Goal: Information Seeking & Learning: Learn about a topic

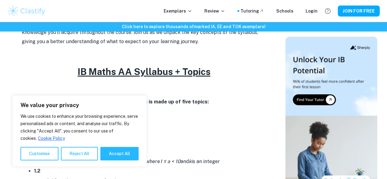
scroll to position [229, 0]
click at [97, 153] on button "Reject All" at bounding box center [79, 153] width 37 height 13
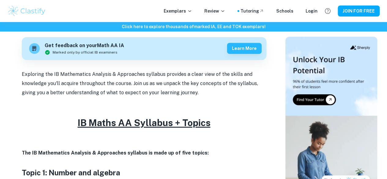
scroll to position [178, 0]
click at [90, 87] on p "Exploring the IB Mathematics Analysis & Approaches syllabus provides a clear vi…" at bounding box center [144, 84] width 245 height 28
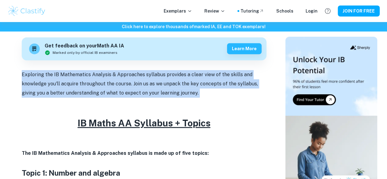
click at [90, 87] on p "Exploring the IB Mathematics Analysis & Approaches syllabus provides a clear vi…" at bounding box center [144, 84] width 245 height 28
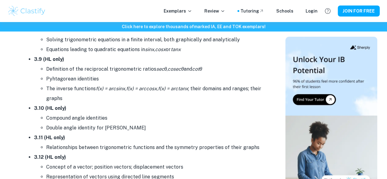
scroll to position [1929, 0]
click at [91, 117] on li "Compound angle identities" at bounding box center [156, 118] width 220 height 10
click at [92, 121] on li "Compound angle identities" at bounding box center [156, 118] width 220 height 10
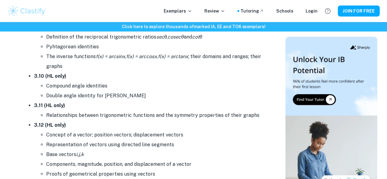
scroll to position [1961, 0]
click at [89, 114] on li "Relationships between trigonometric functions and the symmetry properties of th…" at bounding box center [156, 115] width 220 height 10
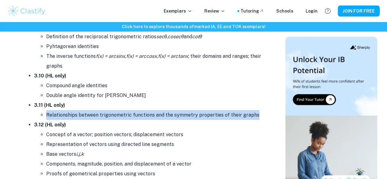
click at [89, 114] on li "Relationships between trigonometric functions and the symmetry properties of th…" at bounding box center [156, 115] width 220 height 10
click at [89, 125] on li "3.12 (HL only) Concept of a vector; position vectors; displacement vectors Repr…" at bounding box center [150, 149] width 233 height 59
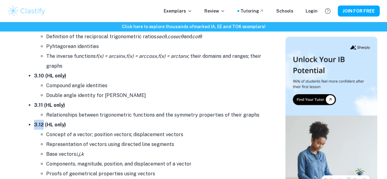
click at [89, 125] on li "3.12 (HL only) Concept of a vector; position vectors; displacement vectors Repr…" at bounding box center [150, 149] width 233 height 59
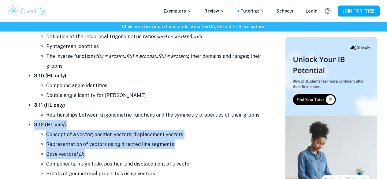
drag, startPoint x: 89, startPoint y: 125, endPoint x: 83, endPoint y: 158, distance: 33.6
click at [83, 158] on li "3.12 (HL only) Concept of a vector; position vectors; displacement vectors Repr…" at bounding box center [150, 149] width 233 height 59
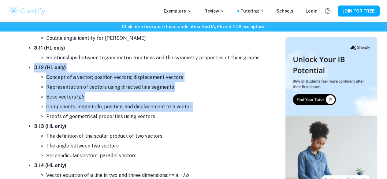
scroll to position [2019, 0]
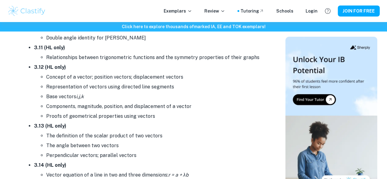
click at [83, 158] on li "Perpendicular vectors; parallel vectors" at bounding box center [156, 156] width 220 height 10
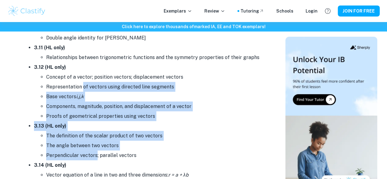
drag, startPoint x: 83, startPoint y: 158, endPoint x: 84, endPoint y: 86, distance: 72.3
click at [84, 86] on ul "3.1 The distance between two points in three- dimensional space, and their midp…" at bounding box center [144, 8] width 245 height 677
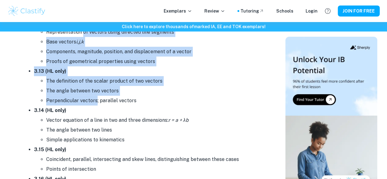
scroll to position [2075, 0]
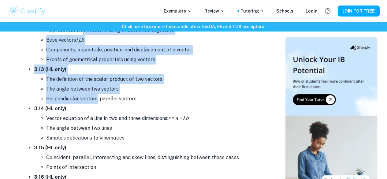
click at [84, 86] on li "The angle between two vectors" at bounding box center [156, 89] width 220 height 10
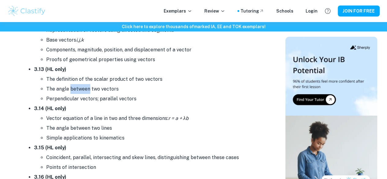
click at [84, 86] on li "The angle between two vectors" at bounding box center [156, 89] width 220 height 10
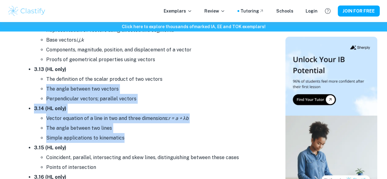
drag, startPoint x: 84, startPoint y: 86, endPoint x: 78, endPoint y: 146, distance: 60.7
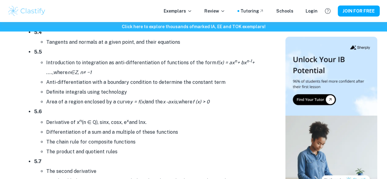
scroll to position [3288, 0]
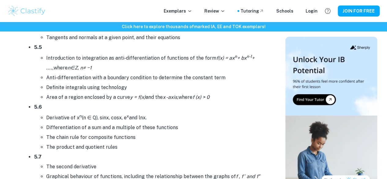
click at [77, 146] on li "The product and quotient rules" at bounding box center [156, 147] width 220 height 10
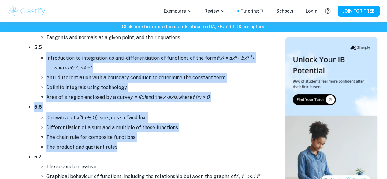
drag, startPoint x: 77, startPoint y: 146, endPoint x: 80, endPoint y: 69, distance: 76.9
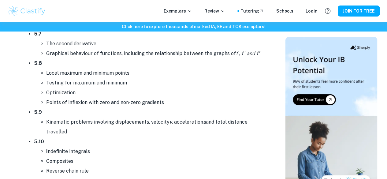
scroll to position [3427, 0]
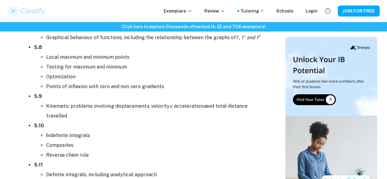
click at [80, 72] on li "Optimization" at bounding box center [156, 77] width 220 height 10
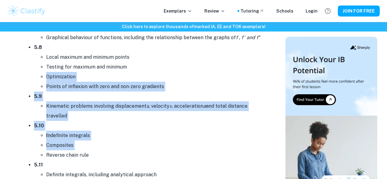
drag, startPoint x: 80, startPoint y: 69, endPoint x: 67, endPoint y: 146, distance: 77.2
click at [67, 146] on ul "5.1 Introduction to the concept of a limit Derivative interpreted as gradient f…" at bounding box center [144, 164] width 245 height 741
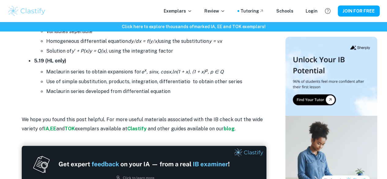
scroll to position [3862, 0]
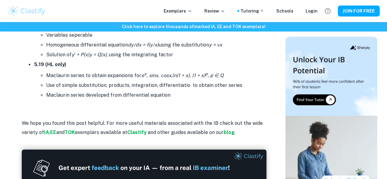
click at [67, 103] on p at bounding box center [144, 104] width 245 height 9
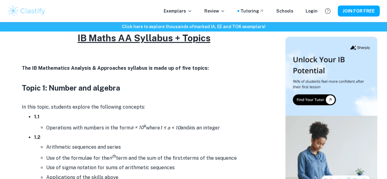
scroll to position [278, 0]
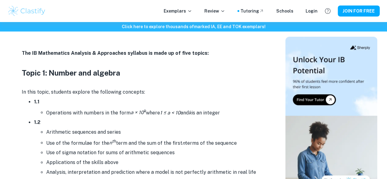
click at [67, 101] on li "1.1 Operations with numbers in the form a × 10 k where 1 ≤ a < 10 and k is an i…" at bounding box center [150, 107] width 233 height 21
drag, startPoint x: 67, startPoint y: 101, endPoint x: 67, endPoint y: 114, distance: 12.9
click at [67, 114] on li "1.1 Operations with numbers in the form a × 10 k where 1 ≤ a < 10 and k is an i…" at bounding box center [150, 107] width 233 height 21
click at [67, 114] on li "Operations with numbers in the form a × 10 k where 1 ≤ a < 10 and k is an integ…" at bounding box center [156, 112] width 220 height 11
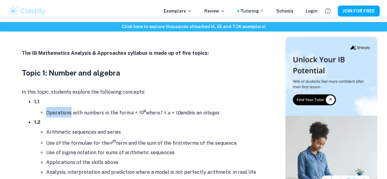
click at [67, 114] on li "Operations with numbers in the form a × 10 k where 1 ≤ a < 10 and k is an integ…" at bounding box center [156, 112] width 220 height 11
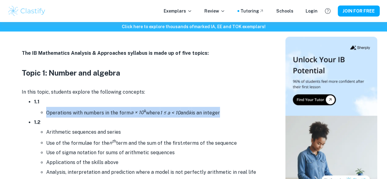
click at [67, 114] on li "Operations with numbers in the form a × 10 k where 1 ≤ a < 10 and k is an integ…" at bounding box center [156, 112] width 220 height 11
drag, startPoint x: 67, startPoint y: 114, endPoint x: 66, endPoint y: 102, distance: 11.8
click at [66, 102] on li "1.1 Operations with numbers in the form a × 10 k where 1 ≤ a < 10 and k is an i…" at bounding box center [150, 107] width 233 height 21
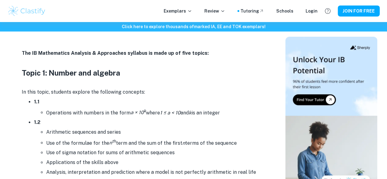
click at [66, 102] on li "1.1 Operations with numbers in the form a × 10 k where 1 ≤ a < 10 and k is an i…" at bounding box center [150, 107] width 233 height 21
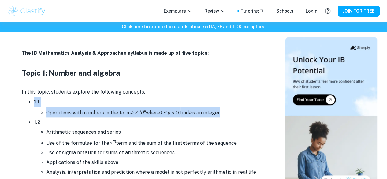
drag, startPoint x: 66, startPoint y: 102, endPoint x: 66, endPoint y: 114, distance: 11.6
click at [66, 114] on li "1.1 Operations with numbers in the form a × 10 k where 1 ≤ a < 10 and k is an i…" at bounding box center [150, 107] width 233 height 21
click at [66, 114] on li "Operations with numbers in the form a × 10 k where 1 ≤ a < 10 and k is an integ…" at bounding box center [156, 112] width 220 height 11
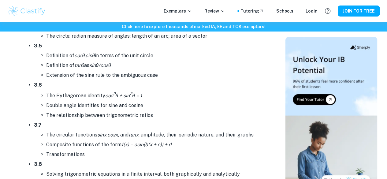
scroll to position [1795, 0]
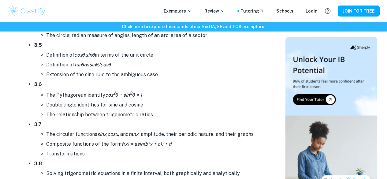
click at [222, 86] on li "3.6 The Pythagorean identity cos 2 θ + sin 2 θ = 1 Double angle identities for …" at bounding box center [150, 100] width 233 height 40
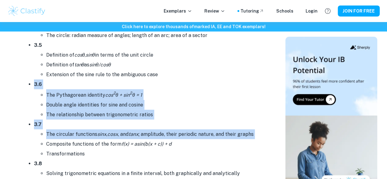
drag, startPoint x: 222, startPoint y: 86, endPoint x: 220, endPoint y: 131, distance: 44.7
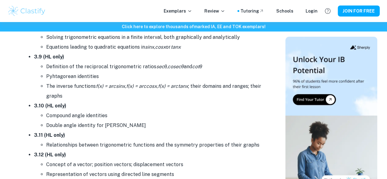
scroll to position [1932, 0]
click at [220, 131] on li "3.11 (HL only) Relationships between trigonometric functions and the symmetry p…" at bounding box center [150, 140] width 233 height 20
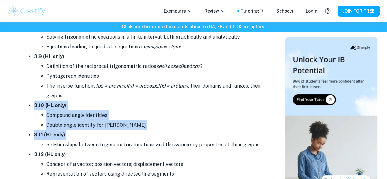
drag, startPoint x: 220, startPoint y: 131, endPoint x: 222, endPoint y: 103, distance: 28.2
click at [222, 103] on ul "3.1 The distance between two points in three- dimensional space, and their midp…" at bounding box center [144, 95] width 245 height 677
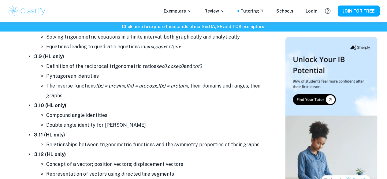
click at [222, 103] on li "3.10 (HL only) Compound angle identities Double angle identity for tan" at bounding box center [150, 115] width 233 height 29
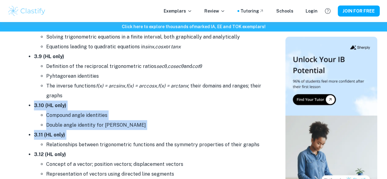
drag, startPoint x: 222, startPoint y: 103, endPoint x: 222, endPoint y: 134, distance: 31.8
click at [222, 134] on ul "3.1 The distance between two points in three- dimensional space, and their midp…" at bounding box center [144, 95] width 245 height 677
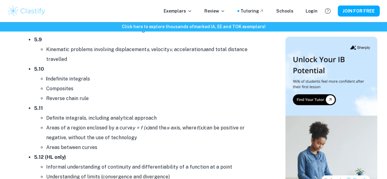
scroll to position [3484, 0]
click at [213, 76] on li "I ndefinite integrals" at bounding box center [156, 79] width 220 height 10
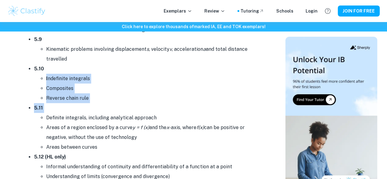
drag, startPoint x: 213, startPoint y: 76, endPoint x: 212, endPoint y: 105, distance: 28.8
click at [212, 105] on ul "5.1 Introduction to the concept of a limit Derivative interpreted as gradient f…" at bounding box center [144, 107] width 245 height 741
click at [212, 105] on li "5.11 Definite integrals, including analytical approach Areas of a region enclos…" at bounding box center [150, 127] width 233 height 49
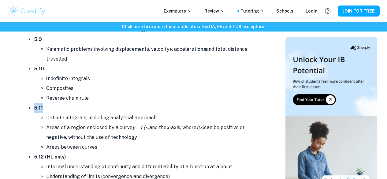
click at [212, 105] on li "5.11 Definite integrals, including analytical approach Areas of a region enclos…" at bounding box center [150, 127] width 233 height 49
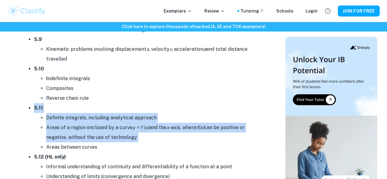
drag, startPoint x: 212, startPoint y: 105, endPoint x: 216, endPoint y: 133, distance: 28.4
click at [216, 133] on li "5.11 Definite integrals, including analytical approach Areas of a region enclos…" at bounding box center [150, 127] width 233 height 49
click at [216, 133] on li "Areas of a region enclosed by a curve y = f (x) and the x -axis, where f(x) can…" at bounding box center [156, 133] width 220 height 20
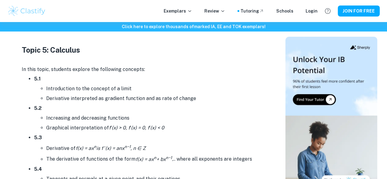
scroll to position [3145, 0]
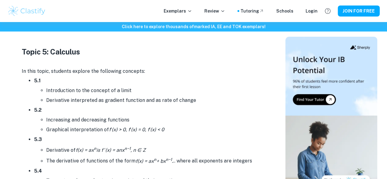
click at [205, 82] on li "5.1 Introduction to the concept of a limit Derivative interpreted as gradient f…" at bounding box center [150, 90] width 233 height 29
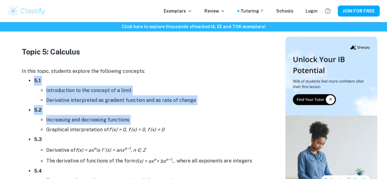
drag, startPoint x: 205, startPoint y: 82, endPoint x: 208, endPoint y: 123, distance: 41.7
click at [208, 123] on li "Increasing and decreasing functions" at bounding box center [156, 120] width 220 height 10
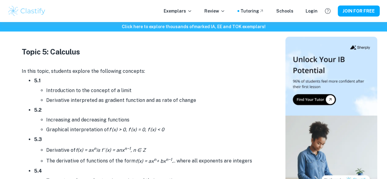
click at [208, 123] on li "Increasing and decreasing functions" at bounding box center [156, 120] width 220 height 10
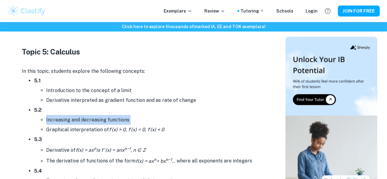
click at [208, 123] on li "Increasing and decreasing functions" at bounding box center [156, 120] width 220 height 10
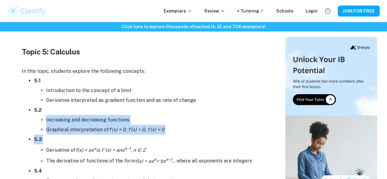
drag, startPoint x: 208, startPoint y: 123, endPoint x: 209, endPoint y: 135, distance: 11.7
click at [209, 135] on li "5.3 Derivative of f(x) = ax n is f ′(x) = anx n−1 , n ∈ Z The derivative of fun…" at bounding box center [150, 151] width 233 height 32
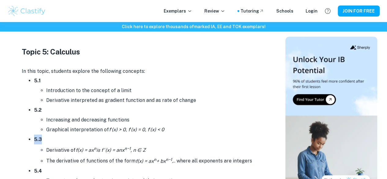
click at [209, 135] on li "5.3 Derivative of f(x) = ax n is f ′(x) = anx n−1 , n ∈ Z The derivative of fun…" at bounding box center [150, 151] width 233 height 32
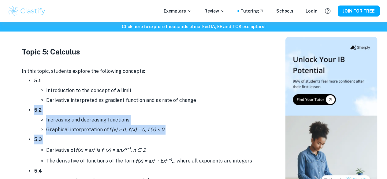
drag, startPoint x: 209, startPoint y: 135, endPoint x: 210, endPoint y: 106, distance: 28.8
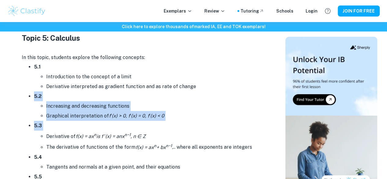
scroll to position [3160, 0]
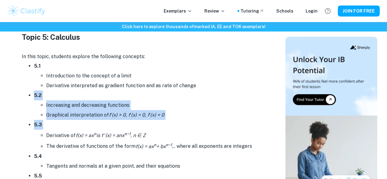
click at [210, 106] on li "Increasing and decreasing functions" at bounding box center [156, 105] width 220 height 10
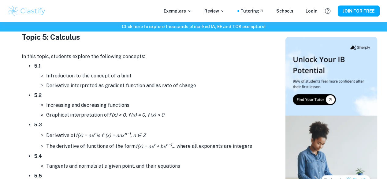
click at [210, 106] on li "Increasing and decreasing functions" at bounding box center [156, 105] width 220 height 10
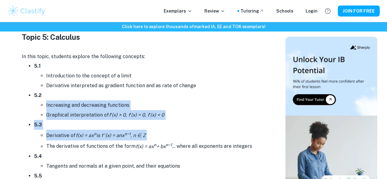
drag, startPoint x: 210, startPoint y: 106, endPoint x: 209, endPoint y: 138, distance: 31.8
click at [209, 138] on li "Derivative of f(x) = ax n is f ′(x) = anx n−1 , n ∈ Z" at bounding box center [156, 135] width 220 height 11
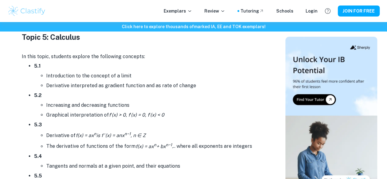
click at [209, 138] on li "Derivative of f(x) = ax n is f ′(x) = anx n−1 , n ∈ Z" at bounding box center [156, 135] width 220 height 11
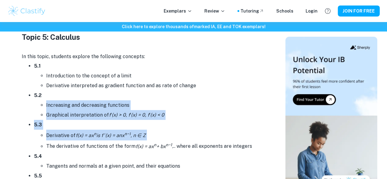
drag, startPoint x: 209, startPoint y: 138, endPoint x: 208, endPoint y: 103, distance: 34.6
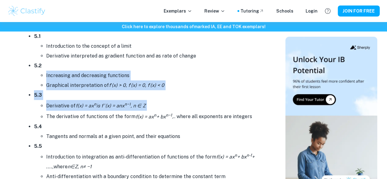
scroll to position [3190, 0]
click at [208, 103] on li "Derivative of f(x) = ax n is f ′(x) = anx n−1 , n ∈ Z" at bounding box center [156, 105] width 220 height 11
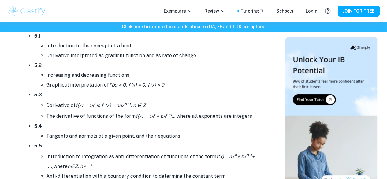
click at [208, 103] on li "Derivative of f(x) = ax n is f ′(x) = anx n−1 , n ∈ Z" at bounding box center [156, 105] width 220 height 11
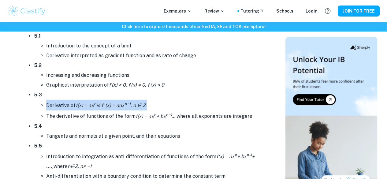
click at [208, 103] on li "Derivative of f(x) = ax n is f ′(x) = anx n−1 , n ∈ Z" at bounding box center [156, 105] width 220 height 11
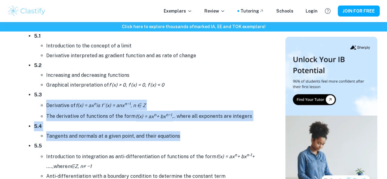
drag, startPoint x: 208, startPoint y: 103, endPoint x: 209, endPoint y: 136, distance: 32.5
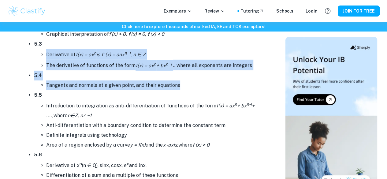
scroll to position [3241, 0]
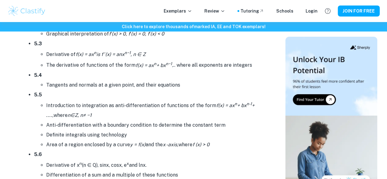
click at [209, 136] on li "Definite integrals using technology" at bounding box center [156, 135] width 220 height 10
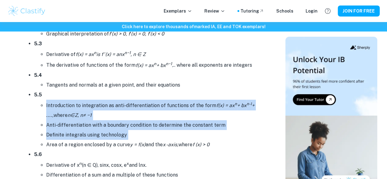
drag, startPoint x: 209, startPoint y: 136, endPoint x: 211, endPoint y: 98, distance: 38.3
click at [211, 100] on ul "Introduction to integration as anti-differentiation of functions of the form f(…" at bounding box center [150, 125] width 233 height 50
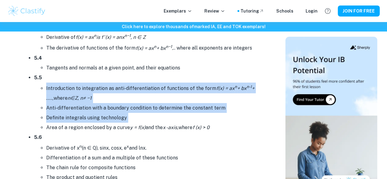
scroll to position [3258, 0]
click at [211, 98] on li "Introduction to integration as anti-differentiation of functions of the form f(…" at bounding box center [156, 92] width 220 height 21
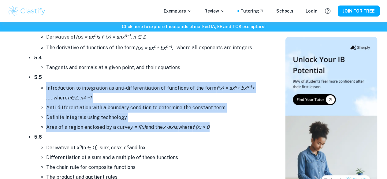
drag, startPoint x: 211, startPoint y: 98, endPoint x: 211, endPoint y: 125, distance: 26.9
click at [211, 125] on ul "Introduction to integration as anti-differentiation of functions of the form f(…" at bounding box center [150, 107] width 233 height 50
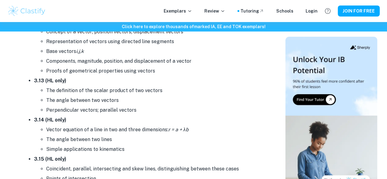
scroll to position [2064, 0]
click at [61, 127] on li "Vector equation of a line in two and three dimensions: r = a + λb" at bounding box center [156, 130] width 220 height 10
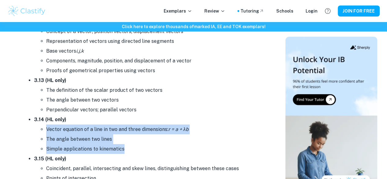
drag, startPoint x: 61, startPoint y: 127, endPoint x: 66, endPoint y: 150, distance: 23.4
click at [66, 150] on ul "Vector equation of a line in two and three dimensions: r = a + λb The angle bet…" at bounding box center [150, 139] width 233 height 29
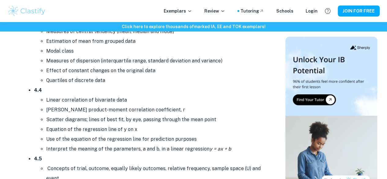
scroll to position [2607, 0]
drag, startPoint x: 89, startPoint y: 101, endPoint x: 112, endPoint y: 100, distance: 22.4
click at [112, 100] on li "Linear correlation of bivariate data" at bounding box center [156, 100] width 220 height 10
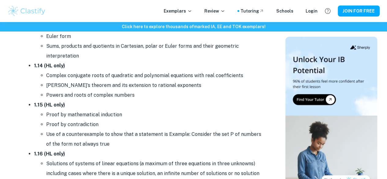
scroll to position [790, 0]
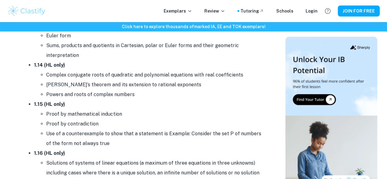
click at [84, 118] on li "Proof by mathematical induction" at bounding box center [156, 114] width 220 height 10
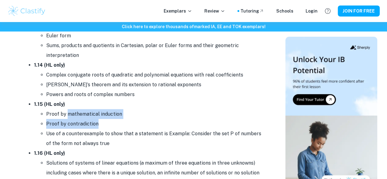
drag, startPoint x: 84, startPoint y: 118, endPoint x: 83, endPoint y: 123, distance: 5.5
click at [83, 123] on ul "Proof by mathematical induction Proof by contradiction Use of a counterexample …" at bounding box center [150, 128] width 233 height 39
click at [83, 123] on li "Proof by contradiction" at bounding box center [156, 124] width 220 height 10
drag, startPoint x: 83, startPoint y: 123, endPoint x: 44, endPoint y: 118, distance: 39.6
click at [44, 118] on ul "Proof by mathematical induction Proof by contradiction Use of a counterexample …" at bounding box center [150, 128] width 233 height 39
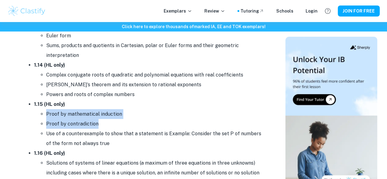
click at [44, 118] on ul "Proof by mathematical induction Proof by contradiction Use of a counterexample …" at bounding box center [150, 128] width 233 height 39
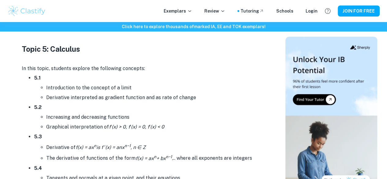
scroll to position [3147, 0]
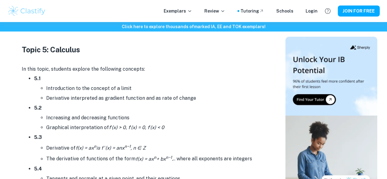
click at [30, 54] on h3 "Topic 5: Calculus" at bounding box center [144, 49] width 245 height 11
drag, startPoint x: 30, startPoint y: 54, endPoint x: 34, endPoint y: 53, distance: 4.0
click at [34, 53] on h3 "Topic 5: Calculus" at bounding box center [144, 49] width 245 height 11
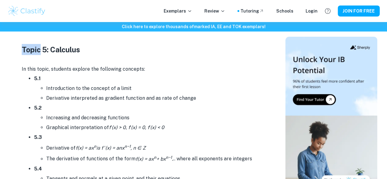
click at [34, 53] on h3 "Topic 5: Calculus" at bounding box center [144, 49] width 245 height 11
drag, startPoint x: 34, startPoint y: 53, endPoint x: 37, endPoint y: 54, distance: 3.4
click at [37, 55] on p at bounding box center [144, 59] width 245 height 9
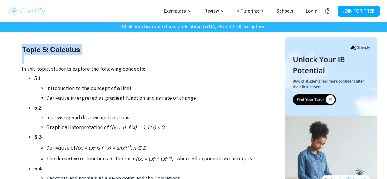
click at [38, 52] on strong "Topic 5: Calculus" at bounding box center [51, 49] width 58 height 9
drag, startPoint x: 38, startPoint y: 52, endPoint x: 50, endPoint y: 54, distance: 12.7
click at [50, 54] on h3 "Topic 5: Calculus" at bounding box center [144, 49] width 245 height 11
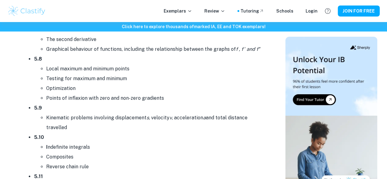
scroll to position [3431, 0]
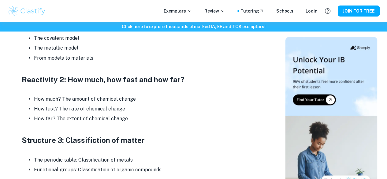
scroll to position [530, 0]
